Goal: Check status: Check status

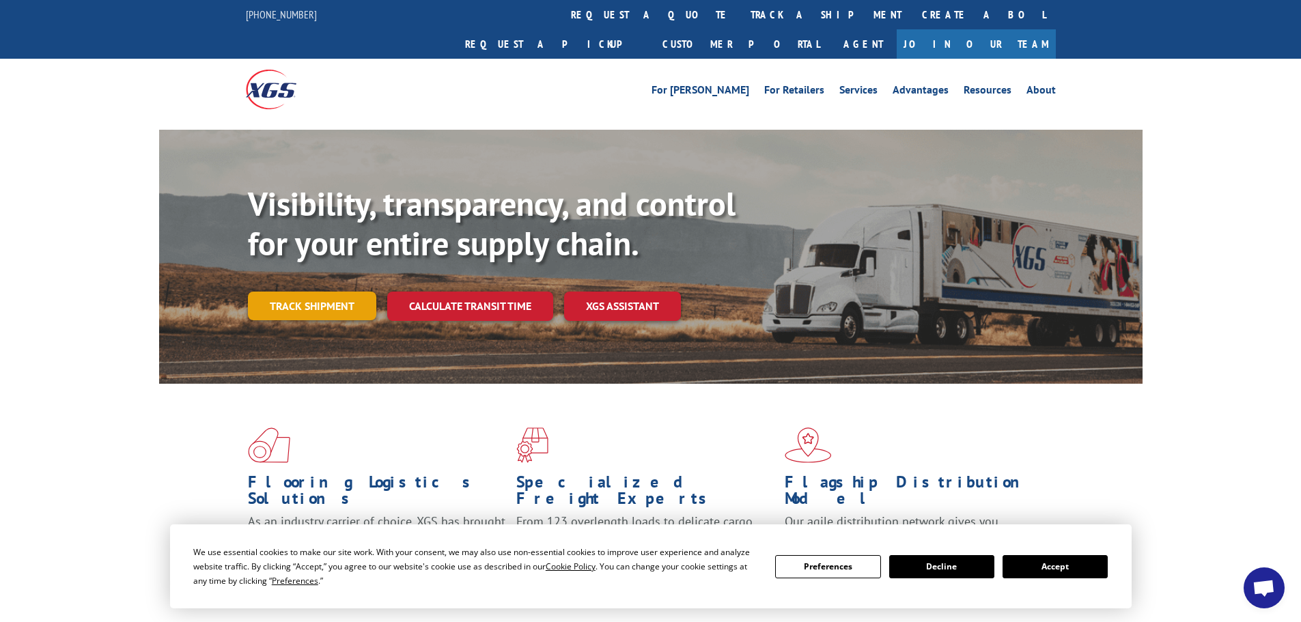
click at [338, 292] on link "Track shipment" at bounding box center [312, 306] width 128 height 29
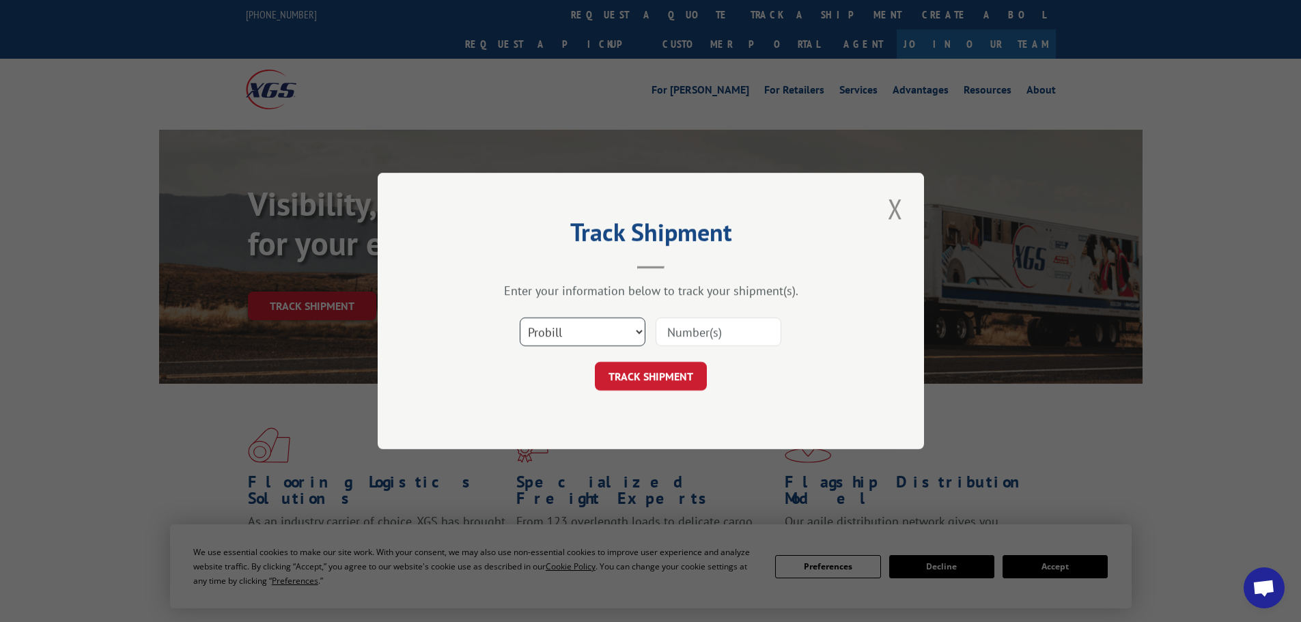
drag, startPoint x: 598, startPoint y: 332, endPoint x: 594, endPoint y: 339, distance: 8.0
click at [598, 332] on select "Select category... Probill BOL PO" at bounding box center [583, 331] width 126 height 29
select select "bol"
click at [520, 317] on select "Select category... Probill BOL PO" at bounding box center [583, 331] width 126 height 29
click at [719, 329] on input at bounding box center [718, 331] width 126 height 29
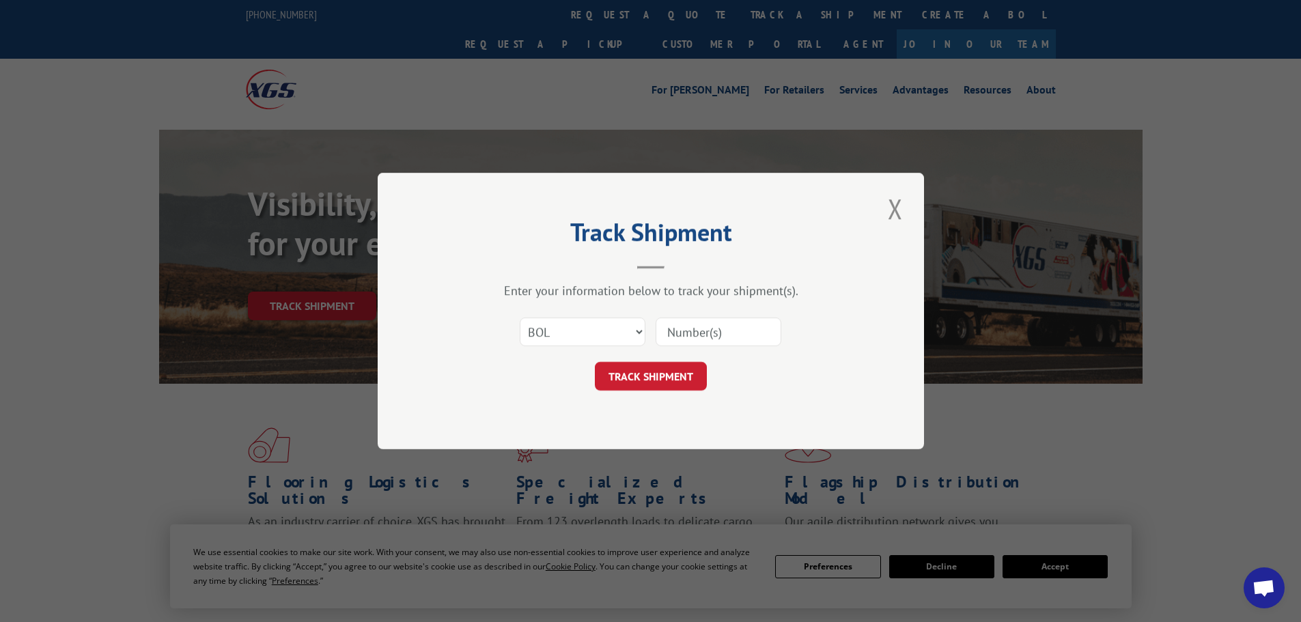
paste input "4916598"
type input "4916598"
click at [595, 362] on button "TRACK SHIPMENT" at bounding box center [651, 376] width 112 height 29
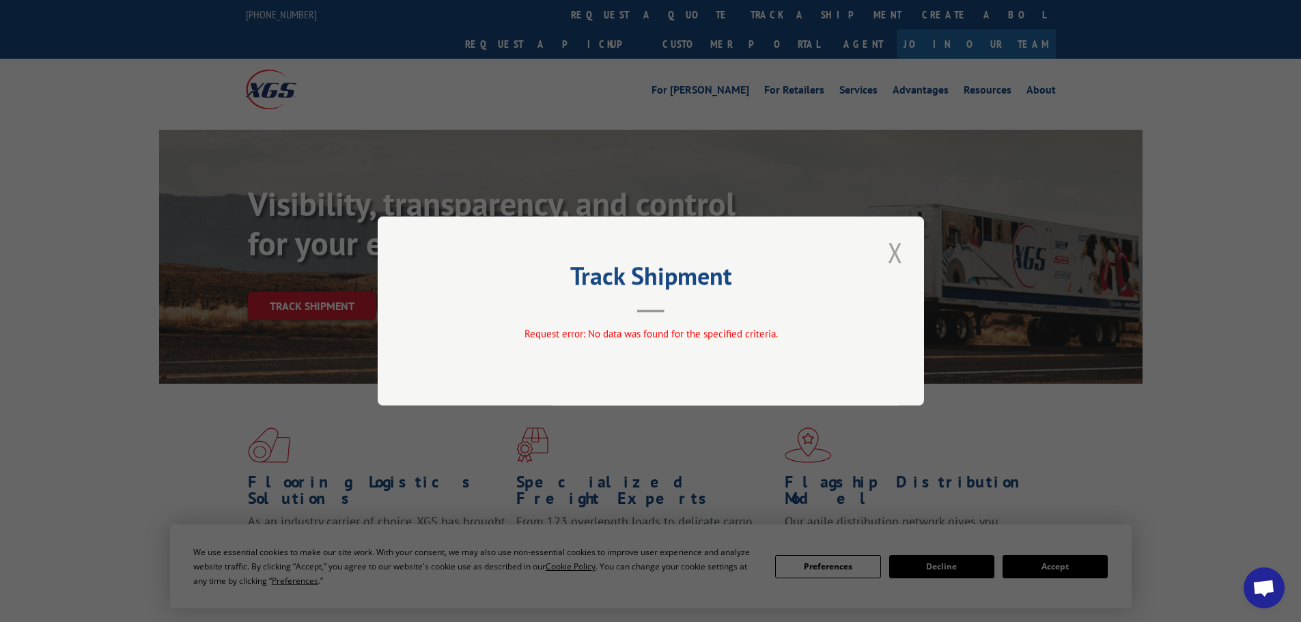
click at [886, 261] on button "Close modal" at bounding box center [894, 253] width 23 height 38
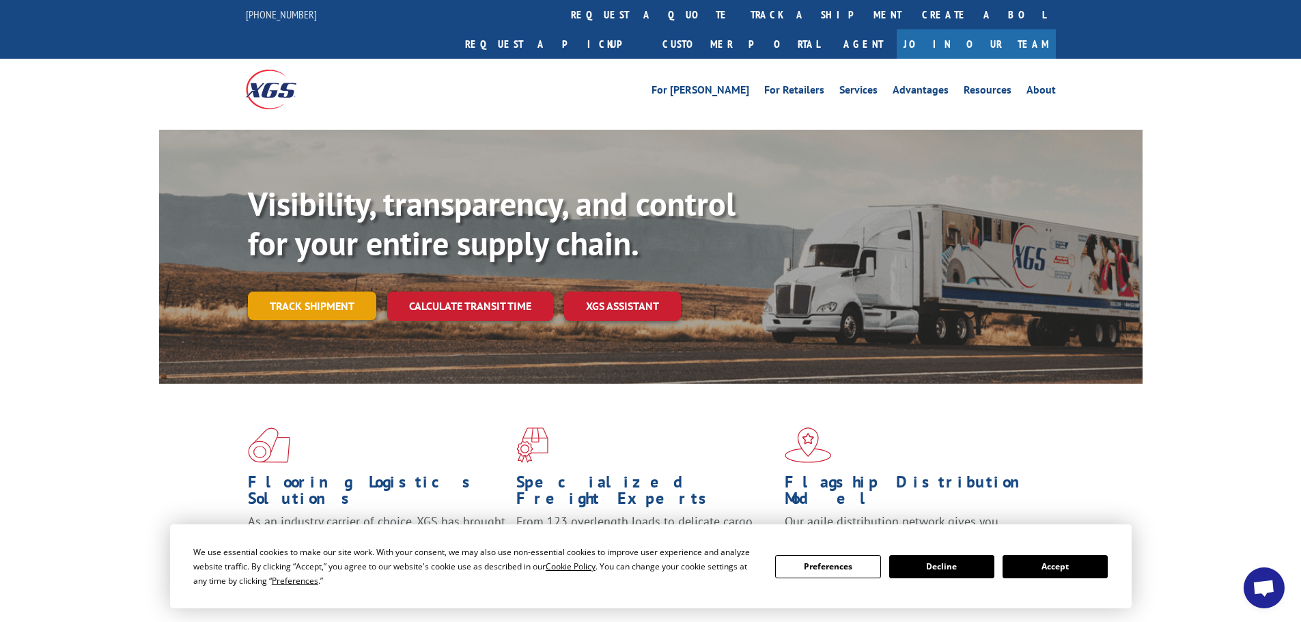
click at [302, 292] on link "Track shipment" at bounding box center [312, 306] width 128 height 29
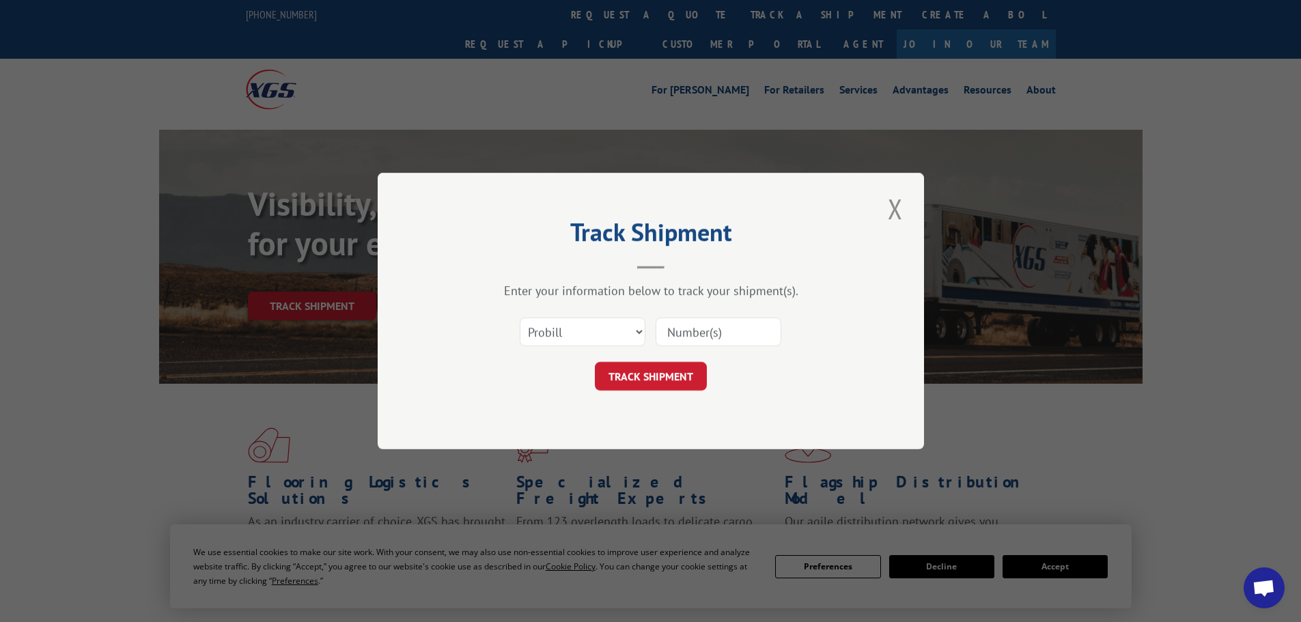
click at [580, 348] on div "Select category... Probill BOL PO" at bounding box center [582, 331] width 124 height 31
click at [569, 335] on select "Select category... Probill BOL PO" at bounding box center [583, 331] width 126 height 29
select select "bol"
click at [520, 317] on select "Select category... Probill BOL PO" at bounding box center [583, 331] width 126 height 29
click at [699, 333] on input at bounding box center [718, 331] width 126 height 29
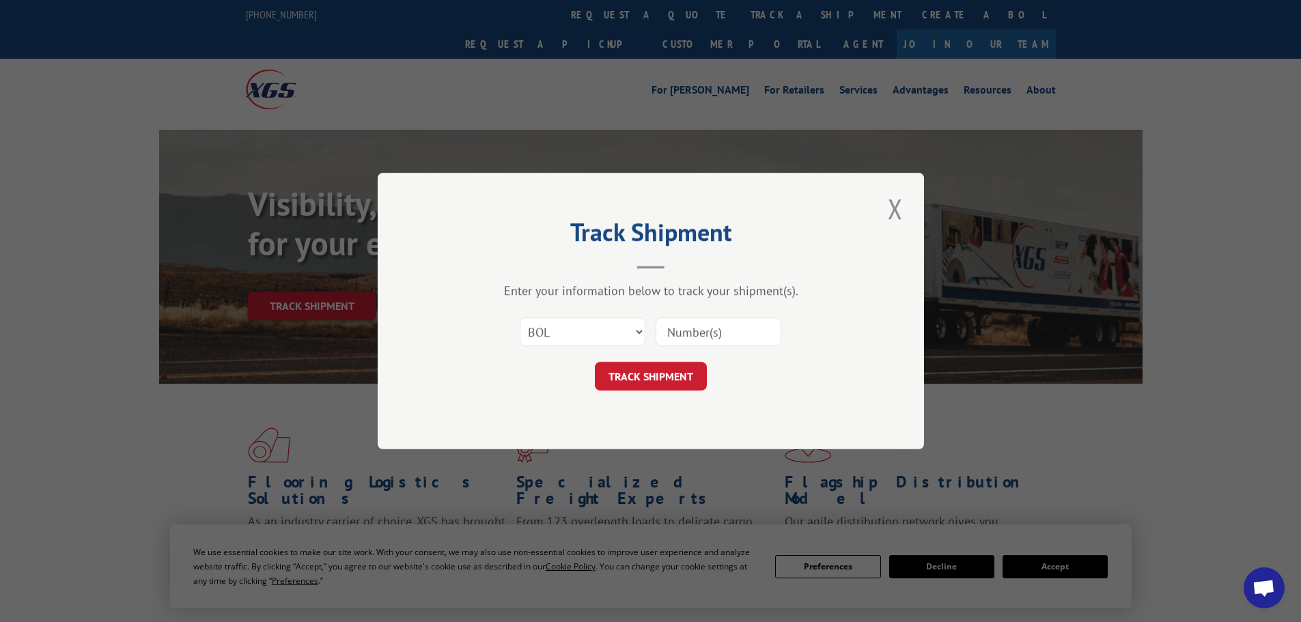
paste input "4916598"
type input "4916598"
click at [595, 362] on button "TRACK SHIPMENT" at bounding box center [651, 376] width 112 height 29
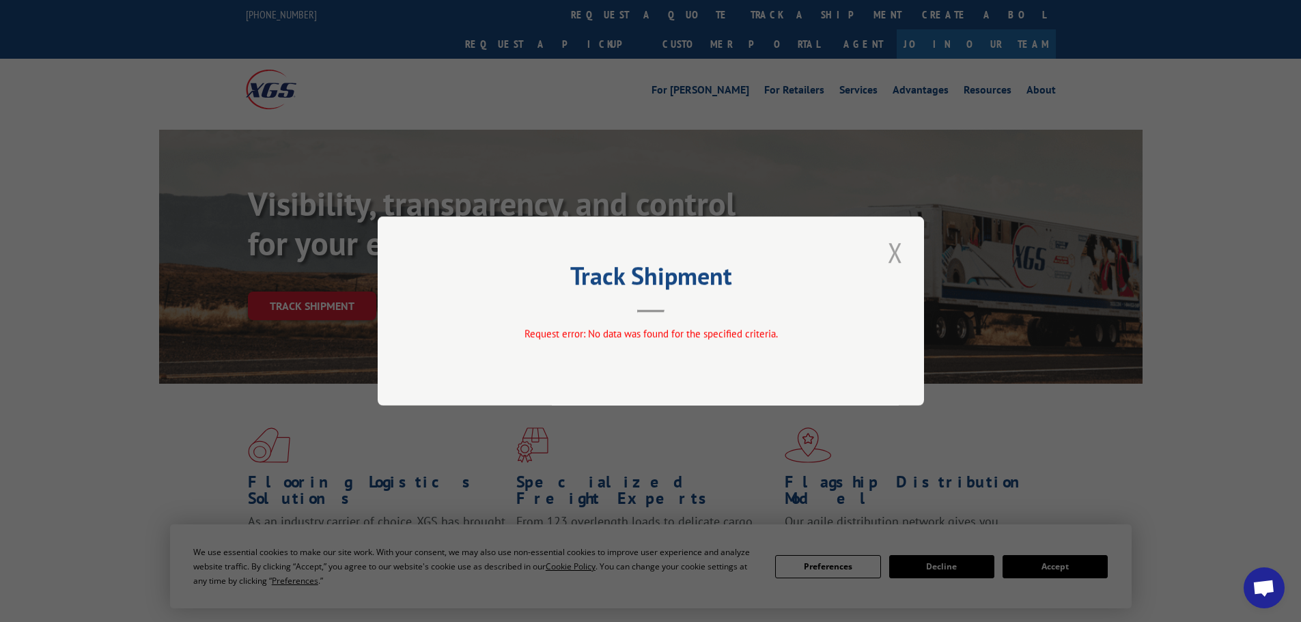
click at [892, 253] on button "Close modal" at bounding box center [894, 253] width 23 height 38
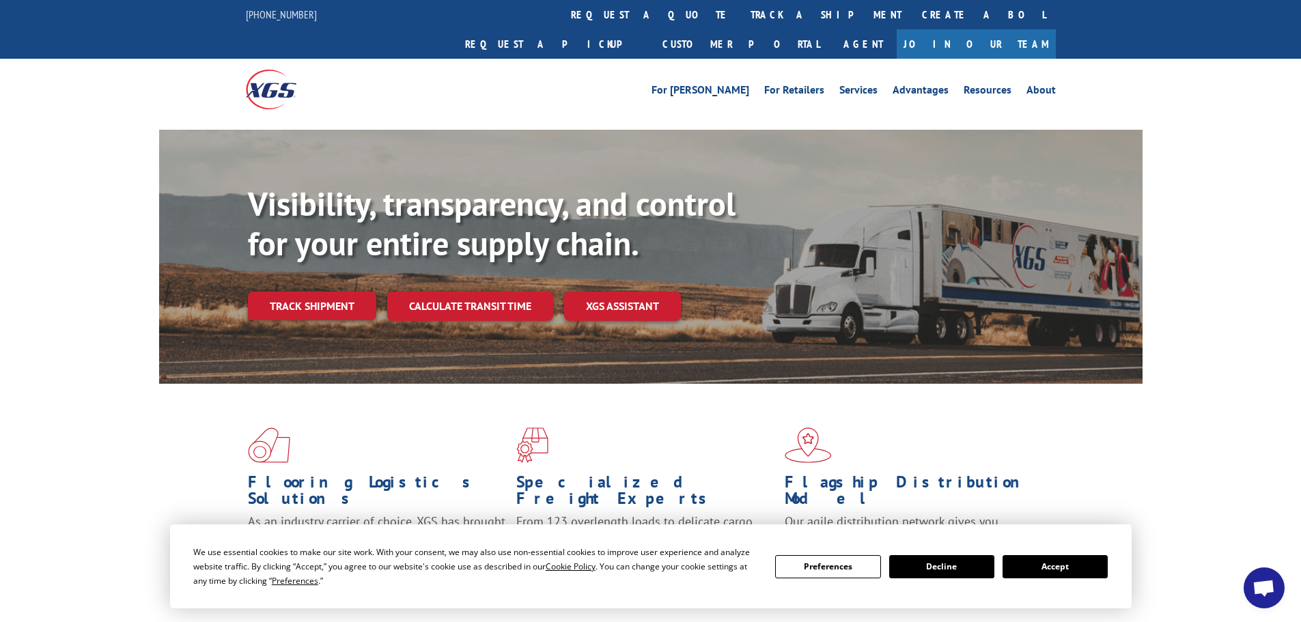
click at [1272, 586] on span "Open chat" at bounding box center [1263, 589] width 23 height 19
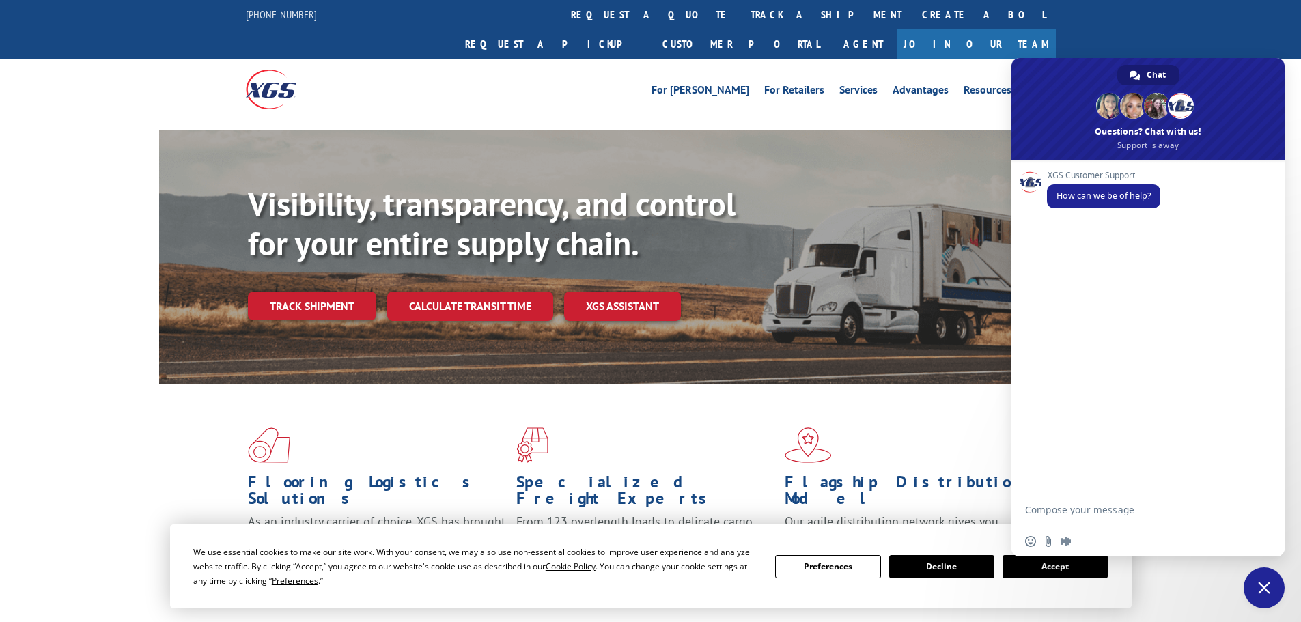
click at [1096, 511] on textarea "Compose your message..." at bounding box center [1134, 509] width 218 height 34
paste textarea "4916598"
type textarea "BOL # 4916598"
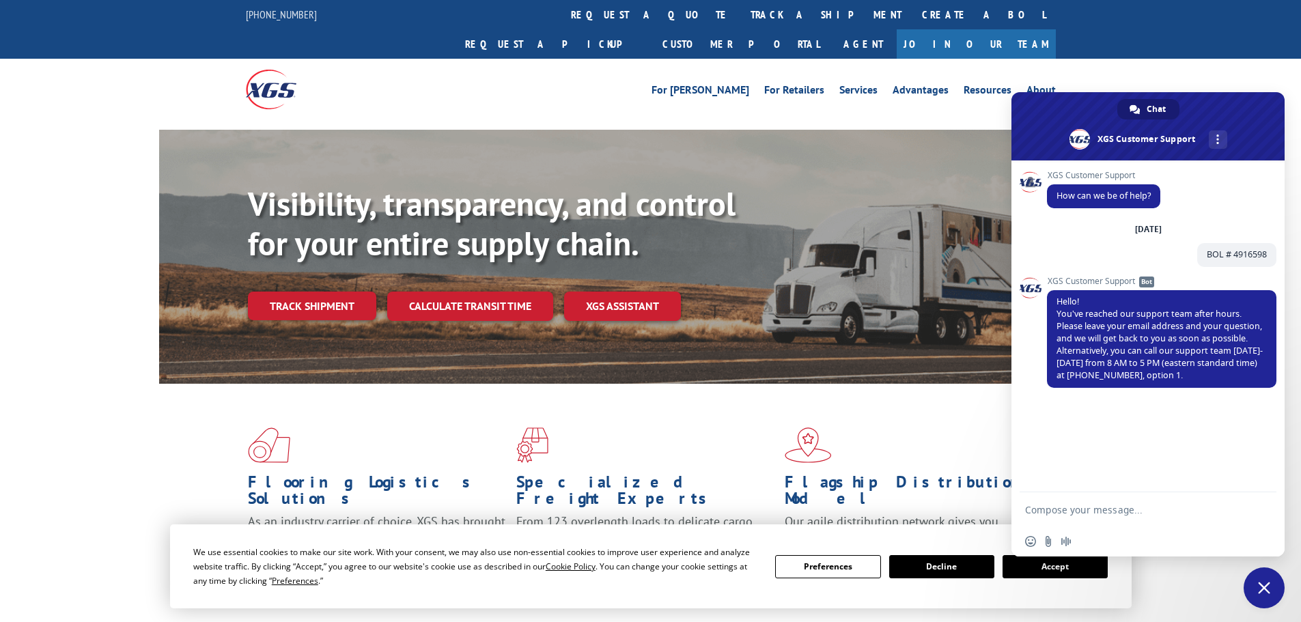
click at [1181, 59] on div "For [PERSON_NAME] For Retailers Services Advantages Resources About For [PERSON…" at bounding box center [650, 89] width 1301 height 61
click at [1251, 586] on span "Close chat" at bounding box center [1263, 587] width 41 height 41
